Goal: Navigation & Orientation: Understand site structure

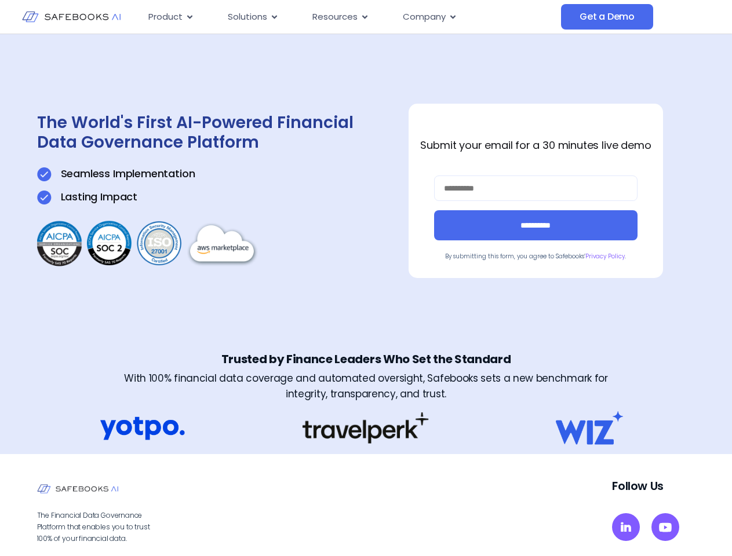
click at [366, 278] on div "**********" at bounding box center [366, 191] width 658 height 314
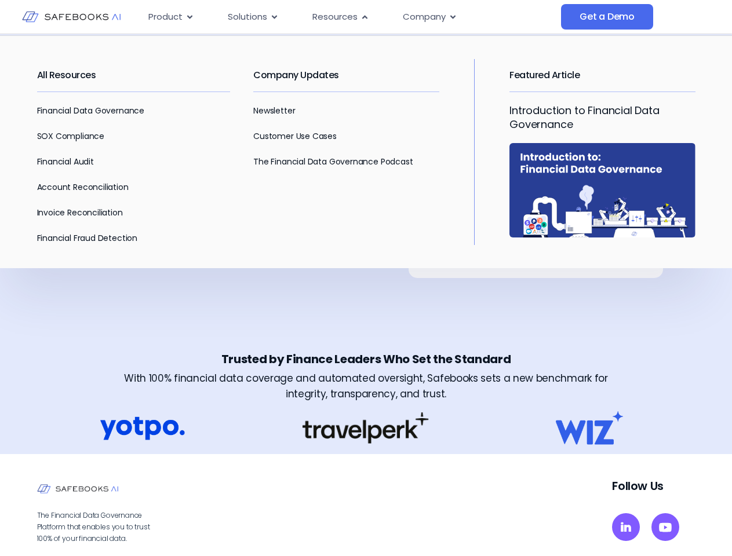
click at [350, 17] on span "Resources" at bounding box center [334, 16] width 45 height 13
click at [171, 17] on span "Product" at bounding box center [165, 16] width 34 height 13
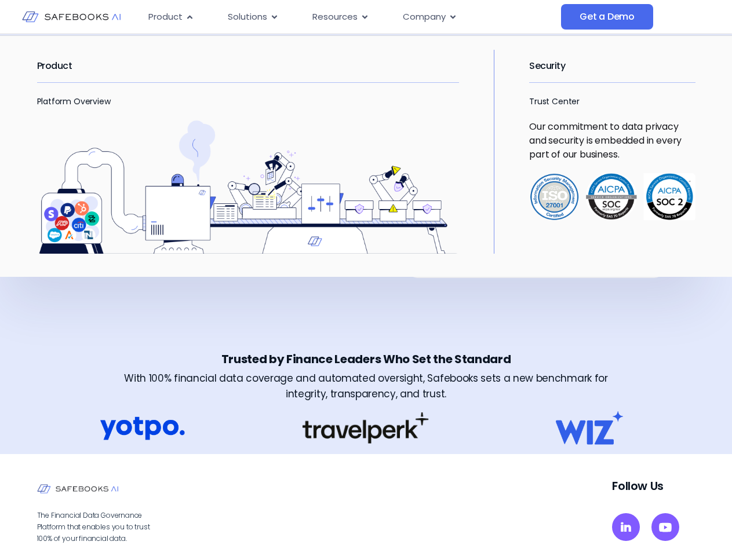
click at [189, 17] on icon "Menu" at bounding box center [189, 16] width 5 height 3
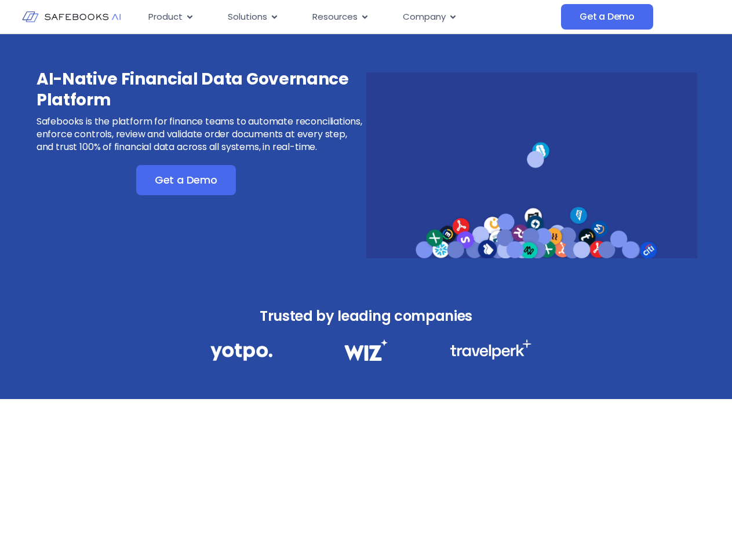
click at [366, 278] on div "AI-Native Financial Data Governance Platform Safebooks is the platform for fina…" at bounding box center [366, 157] width 732 height 247
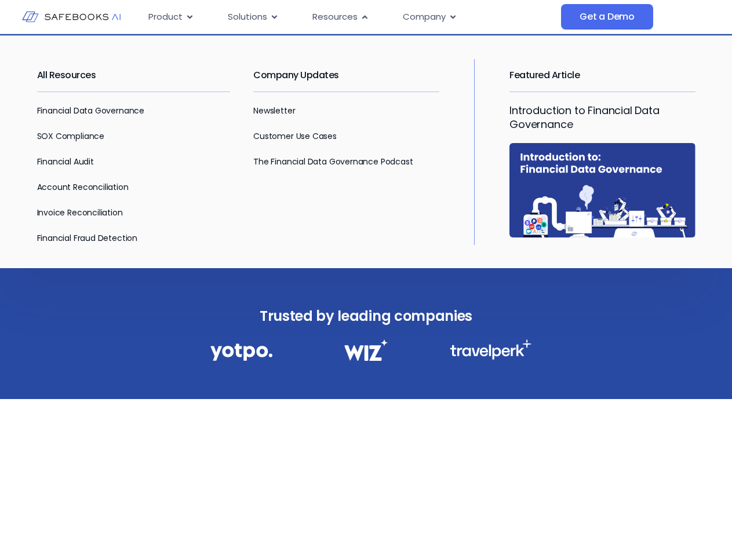
click at [350, 17] on span "Resources" at bounding box center [334, 16] width 45 height 13
click at [171, 17] on span "Product" at bounding box center [165, 16] width 34 height 13
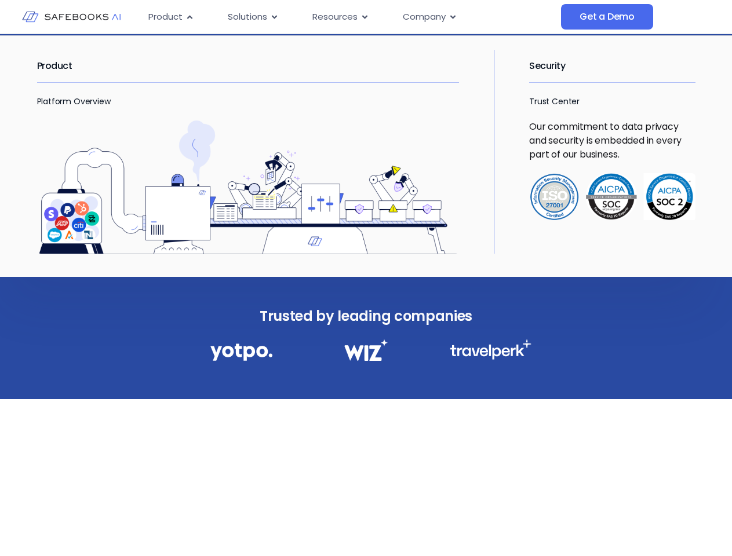
click at [189, 17] on icon "Menu" at bounding box center [189, 16] width 5 height 3
click at [253, 17] on span "Solutions" at bounding box center [247, 16] width 39 height 13
